Goal: Task Accomplishment & Management: Use online tool/utility

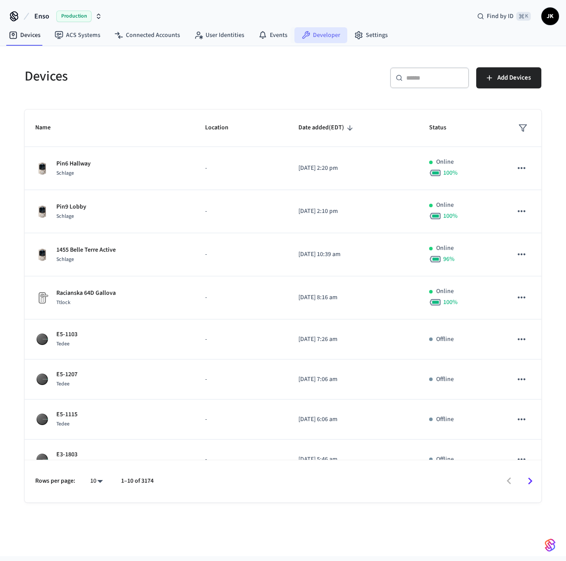
click at [318, 38] on link "Developer" at bounding box center [321, 35] width 53 height 16
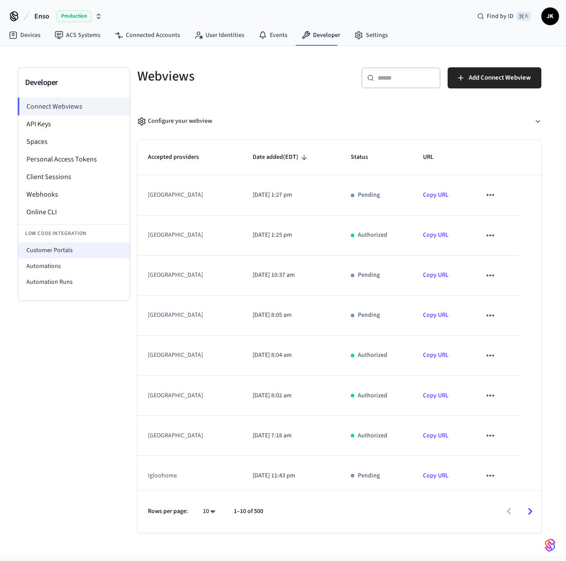
click at [72, 254] on li "Customer Portals" at bounding box center [74, 251] width 112 height 16
select select "**********"
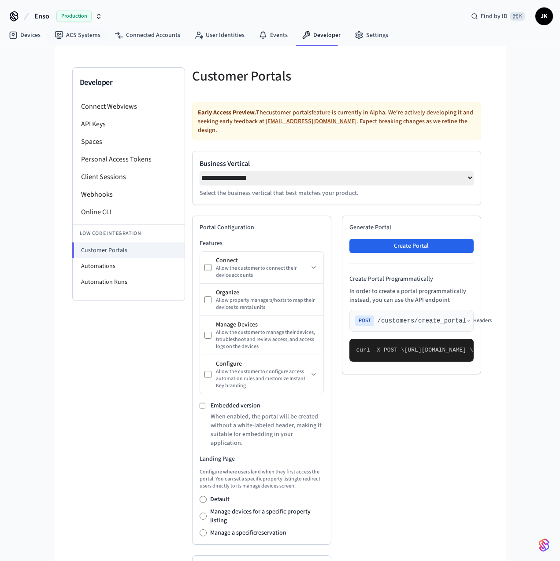
click at [88, 21] on span "Production" at bounding box center [73, 16] width 35 height 11
click at [106, 70] on span "Sandbox" at bounding box center [113, 73] width 35 height 11
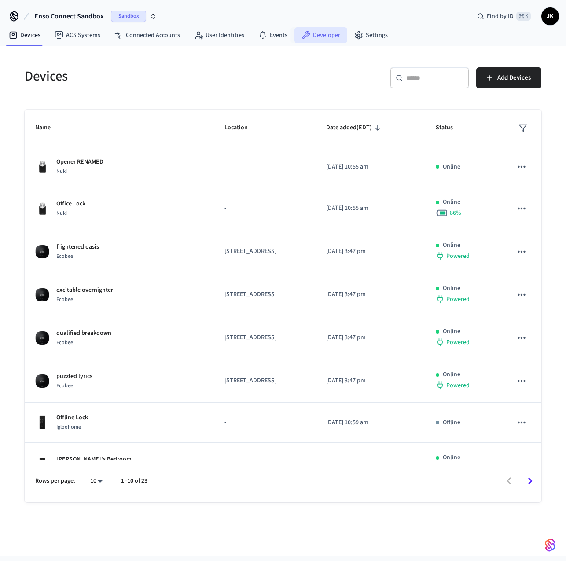
click at [326, 36] on link "Developer" at bounding box center [321, 35] width 53 height 16
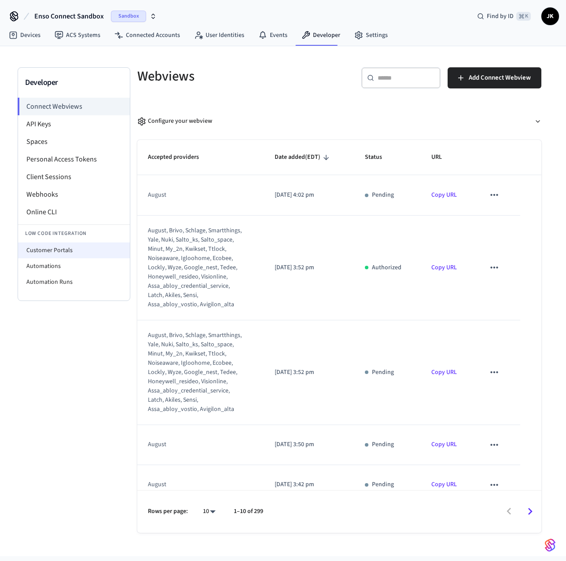
click at [66, 251] on li "Customer Portals" at bounding box center [74, 251] width 112 height 16
select select "**********"
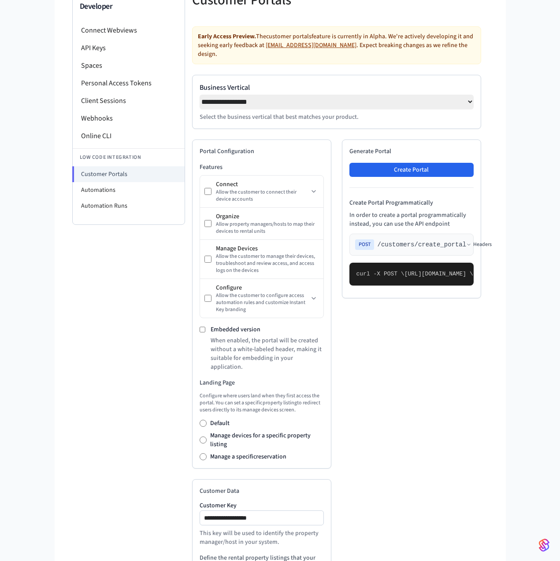
scroll to position [80, 0]
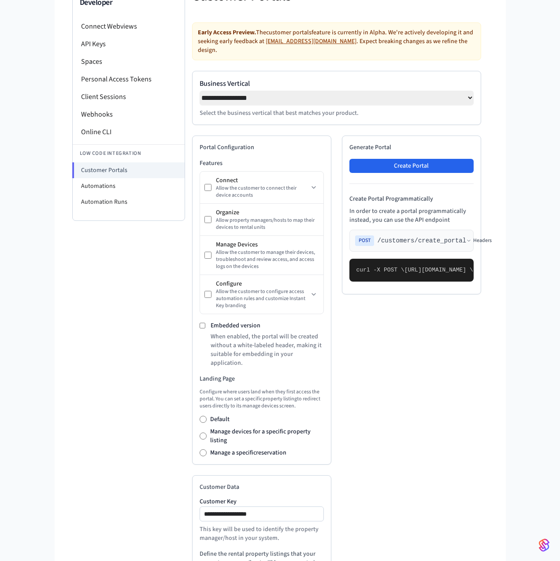
click at [199, 321] on div "Embedded version When enabled, the portal will be created without a white-label…" at bounding box center [261, 344] width 124 height 46
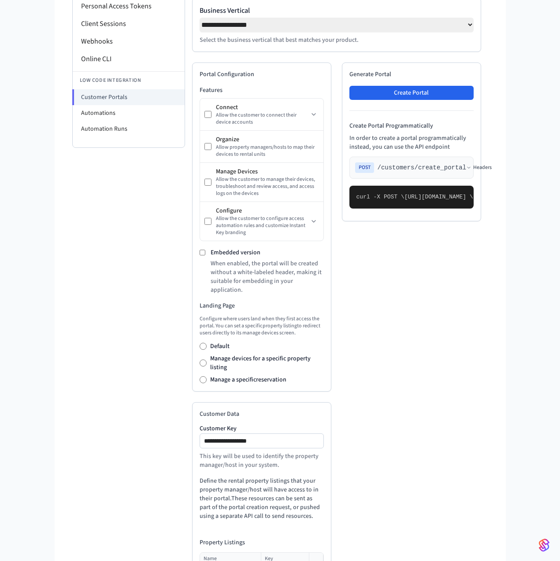
scroll to position [166, 0]
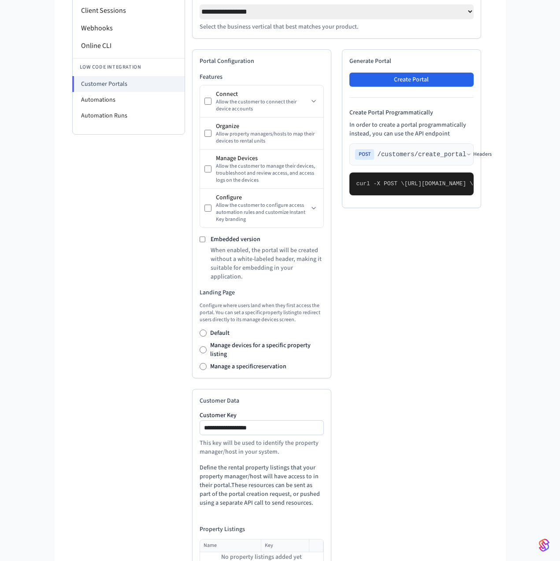
click at [261, 561] on span "Add a new property listing" at bounding box center [266, 569] width 70 height 9
click at [312, 555] on icon at bounding box center [314, 558] width 7 height 7
click at [439, 76] on button "Create Portal" at bounding box center [411, 80] width 124 height 14
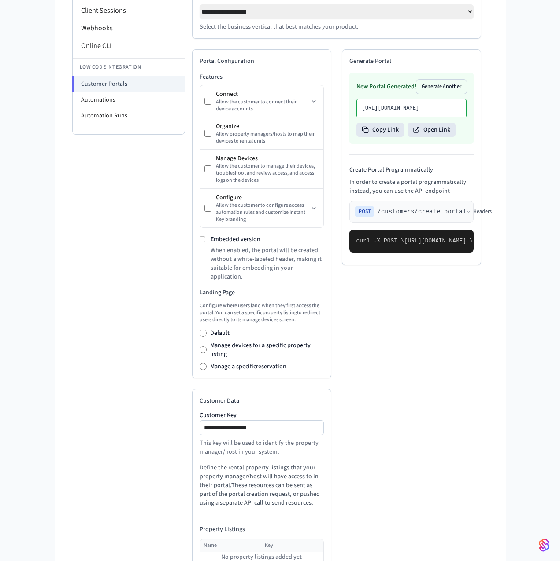
click at [457, 135] on div "Copy Link Open Link" at bounding box center [411, 130] width 110 height 14
click at [439, 137] on button "Open Link" at bounding box center [431, 130] width 48 height 14
